Goal: Transaction & Acquisition: Purchase product/service

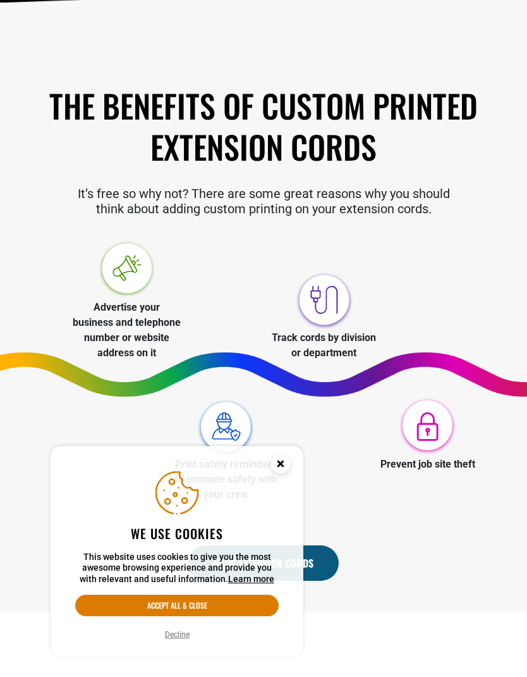
scroll to position [315, 0]
click at [283, 465] on icon "Cookie Consent" at bounding box center [280, 463] width 4 height 4
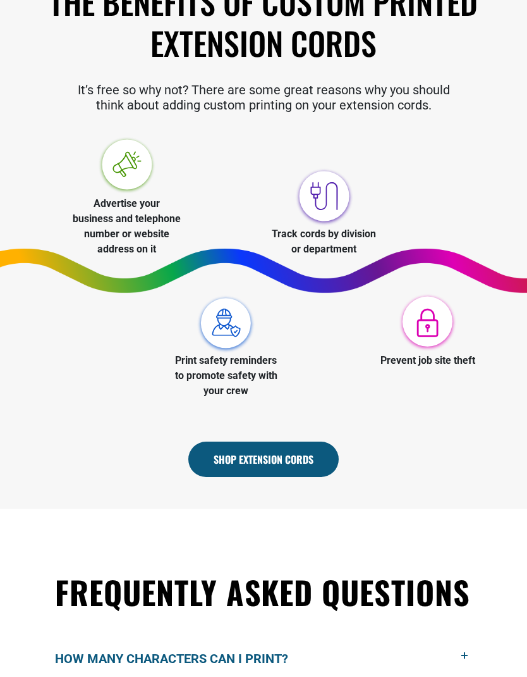
scroll to position [420, 0]
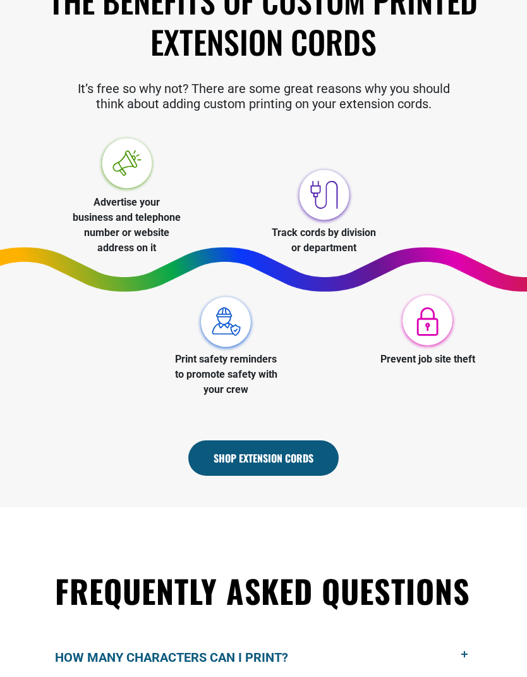
click at [303, 459] on link "Shop Extension Cords" at bounding box center [263, 457] width 150 height 35
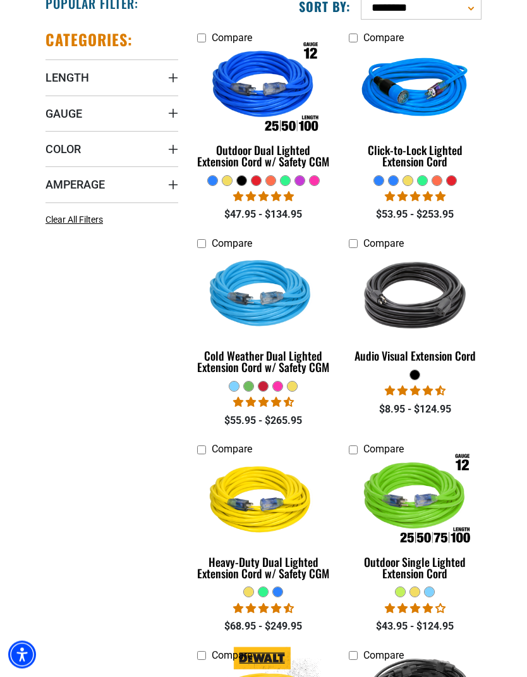
scroll to position [279, 0]
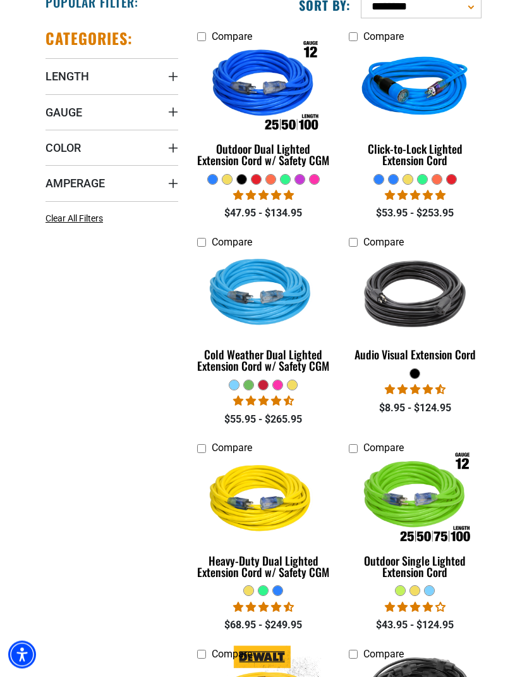
click at [67, 116] on span "Gauge" at bounding box center [64, 113] width 37 height 15
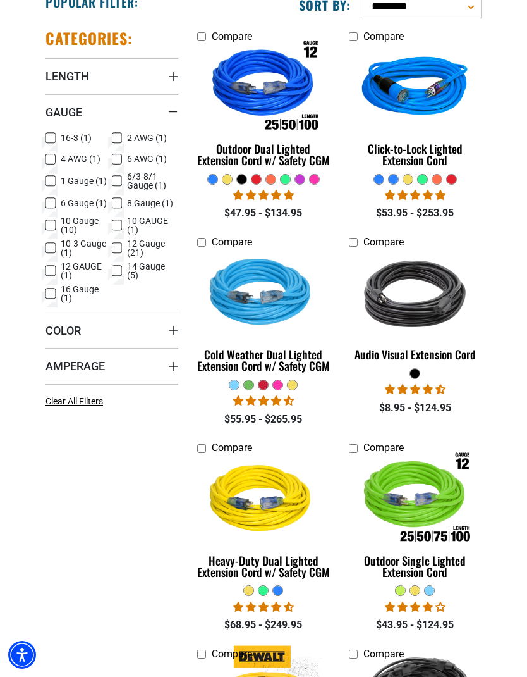
click at [436, 310] on img at bounding box center [415, 294] width 134 height 120
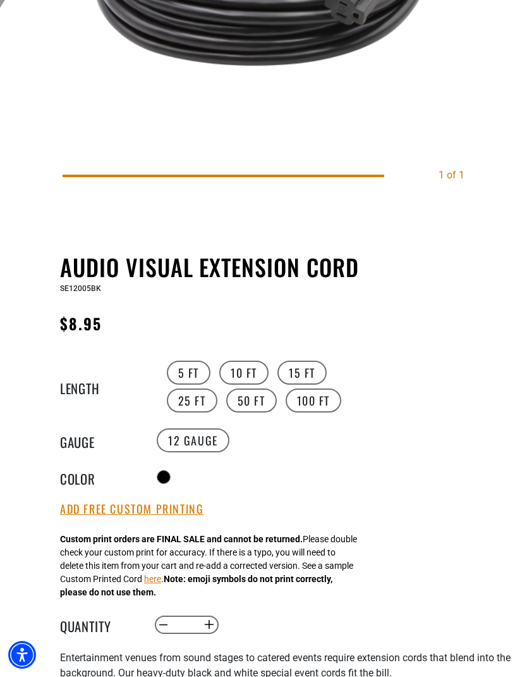
click at [243, 377] on label "10 FT" at bounding box center [243, 372] width 49 height 24
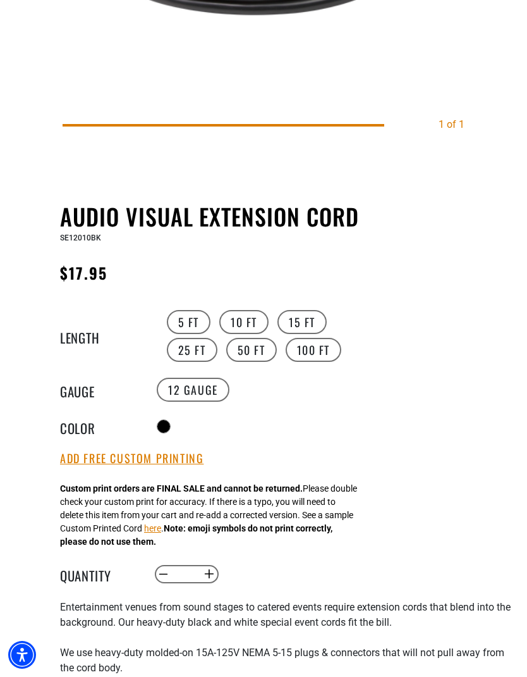
click at [193, 320] on label "5 FT" at bounding box center [189, 322] width 44 height 24
click at [252, 314] on label "10 FT" at bounding box center [243, 322] width 49 height 24
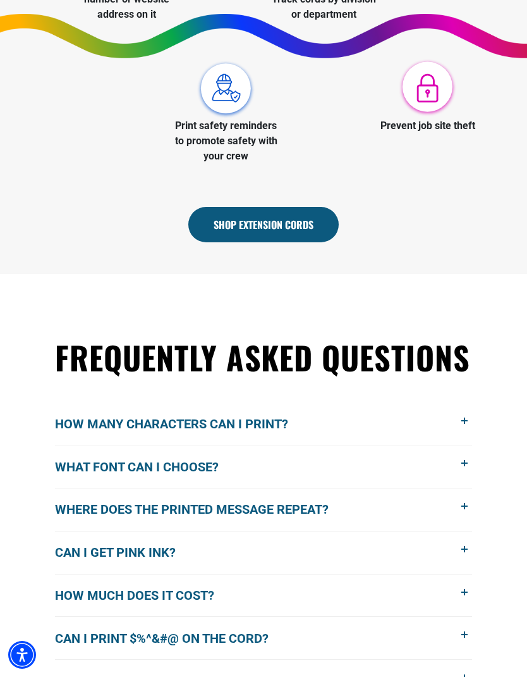
scroll to position [663, 0]
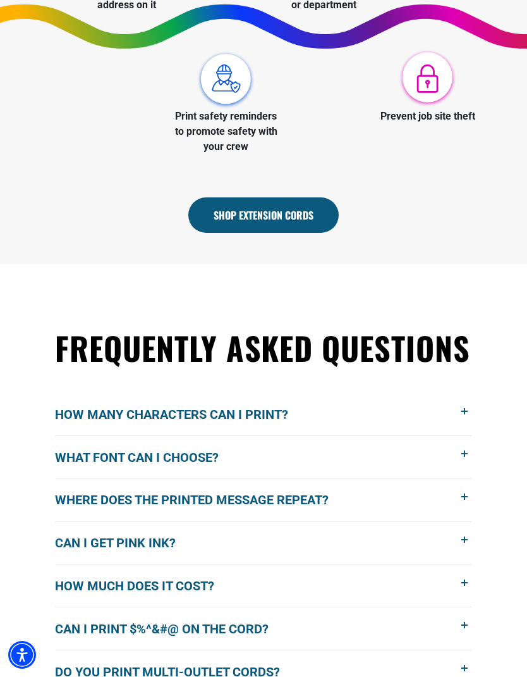
click at [304, 223] on link "Shop Extension Cords" at bounding box center [263, 214] width 150 height 35
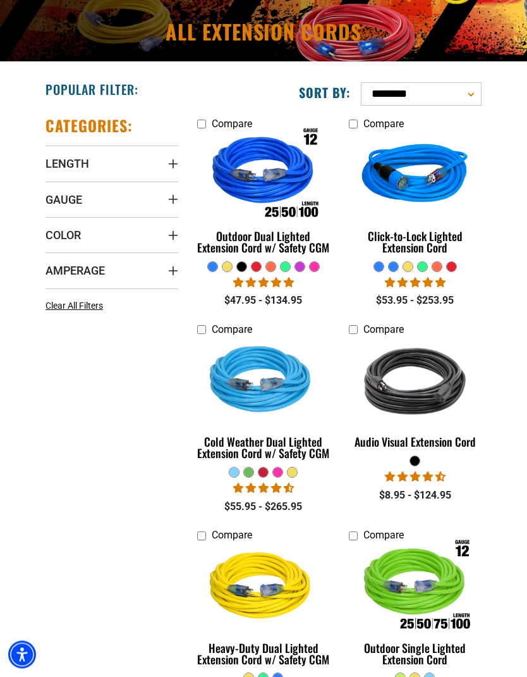
scroll to position [192, 0]
click at [425, 417] on img at bounding box center [415, 381] width 134 height 120
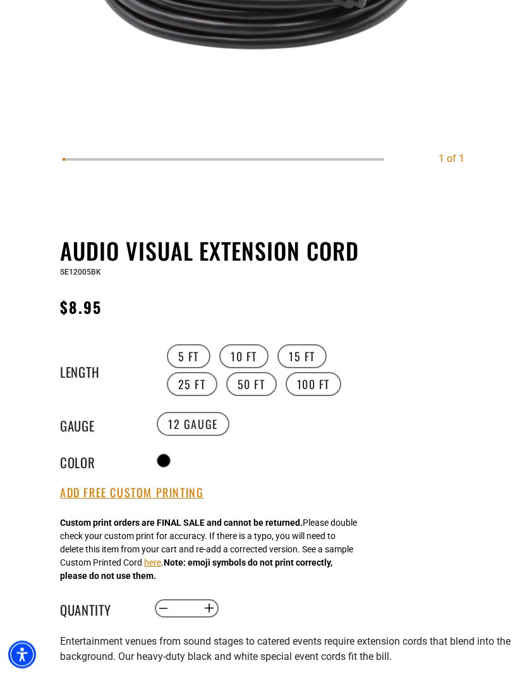
scroll to position [421, 0]
click at [302, 360] on label "15 FT" at bounding box center [302, 356] width 49 height 24
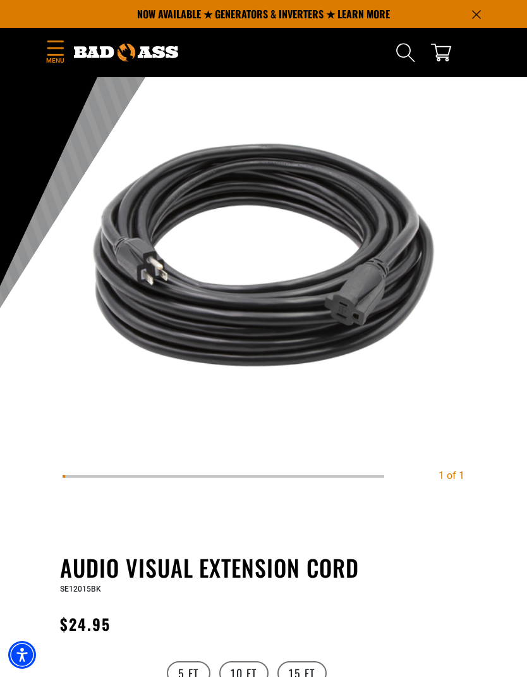
scroll to position [103, 0]
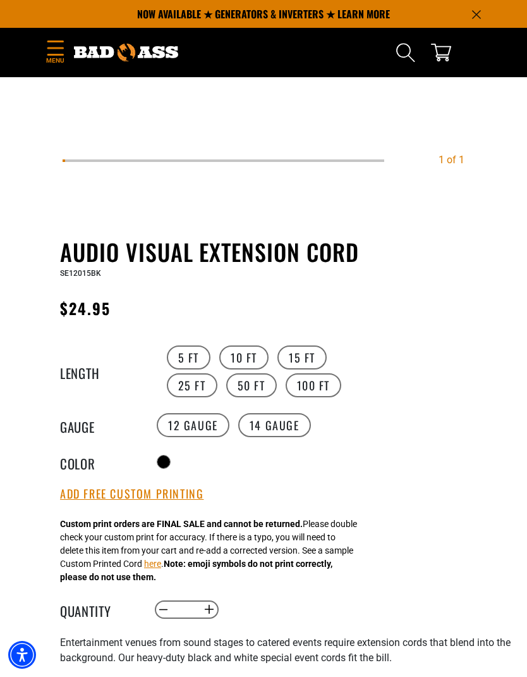
click at [286, 422] on label "14 Gauge products.product.variant_sold_out_or_unavailable" at bounding box center [274, 425] width 73 height 24
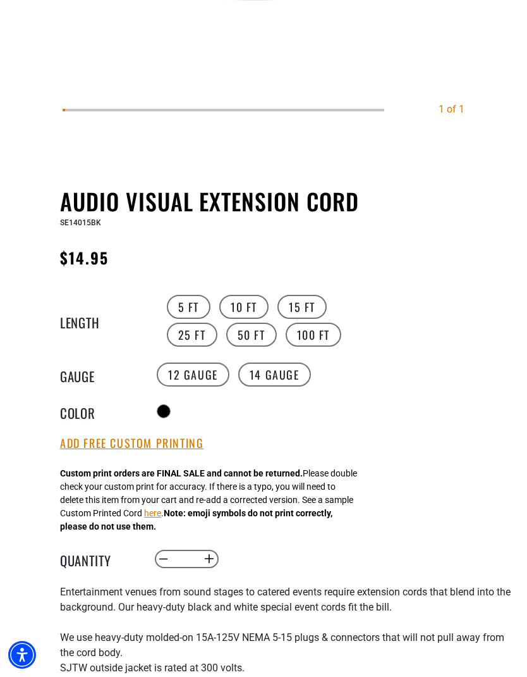
click at [200, 374] on label "12 Gauge" at bounding box center [193, 374] width 73 height 24
